Goal: Check status: Check status

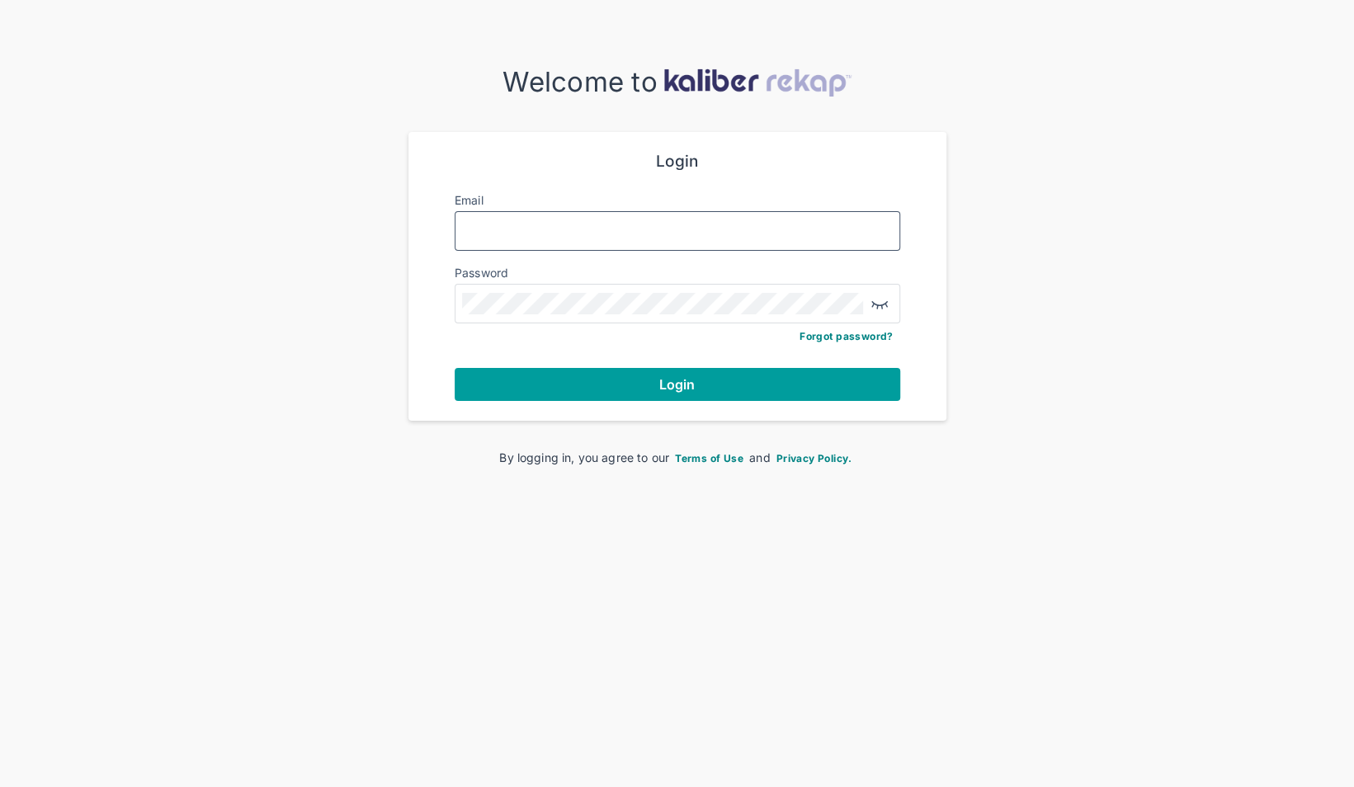
type input "**********"
click at [715, 384] on button "Login" at bounding box center [678, 384] width 446 height 33
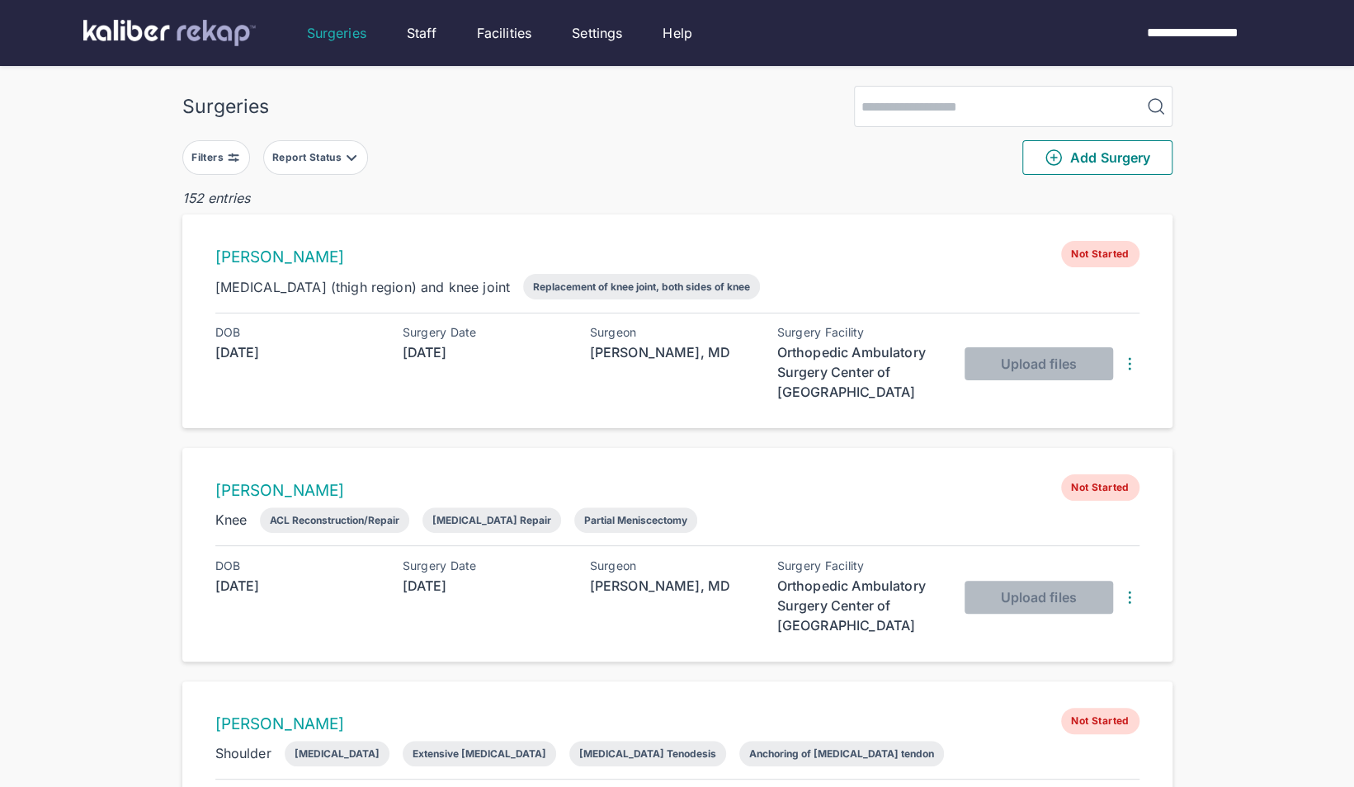
click at [356, 155] on img at bounding box center [351, 157] width 13 height 13
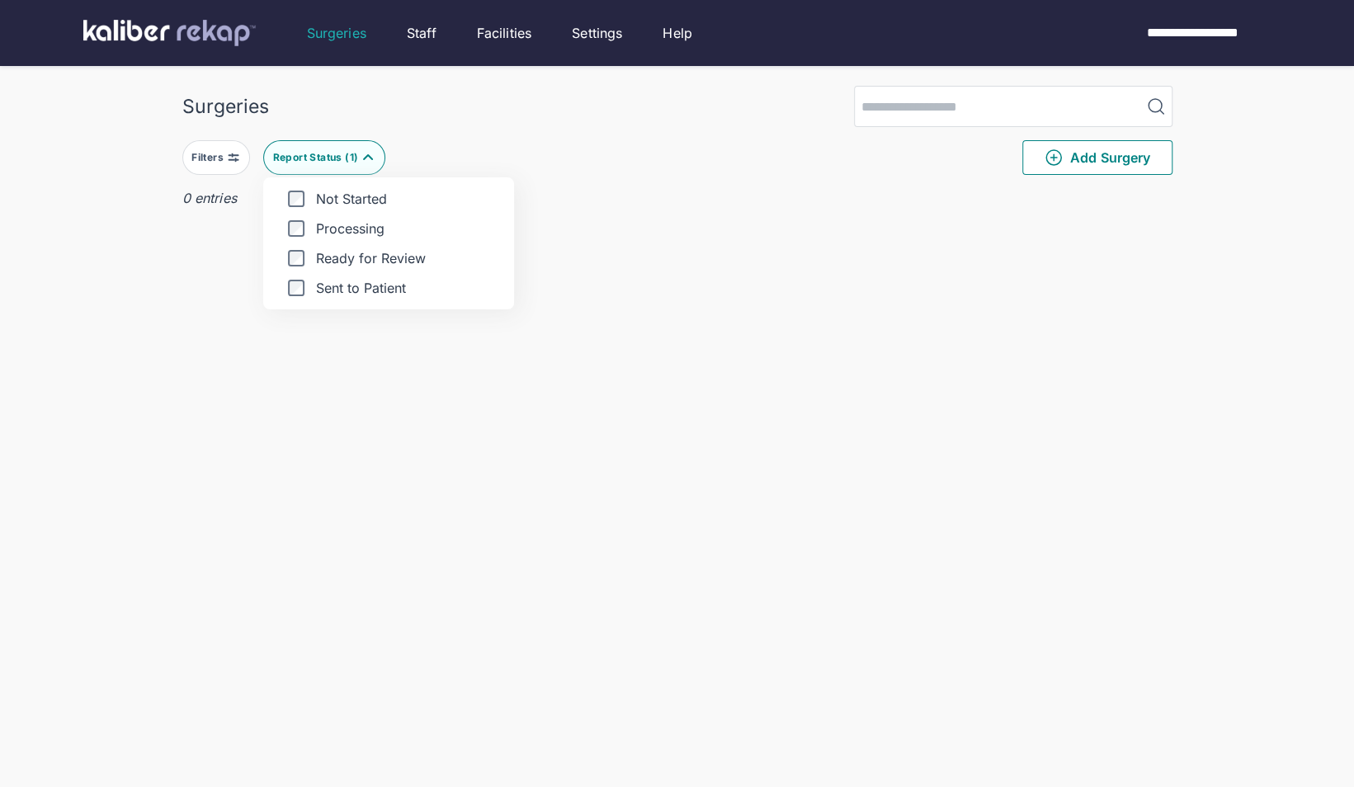
click at [177, 278] on div "Surgeries Filters Report Status ( 1 ) Not Started Processing Ready for Review S…" at bounding box center [677, 426] width 1354 height 853
